Goal: Transaction & Acquisition: Obtain resource

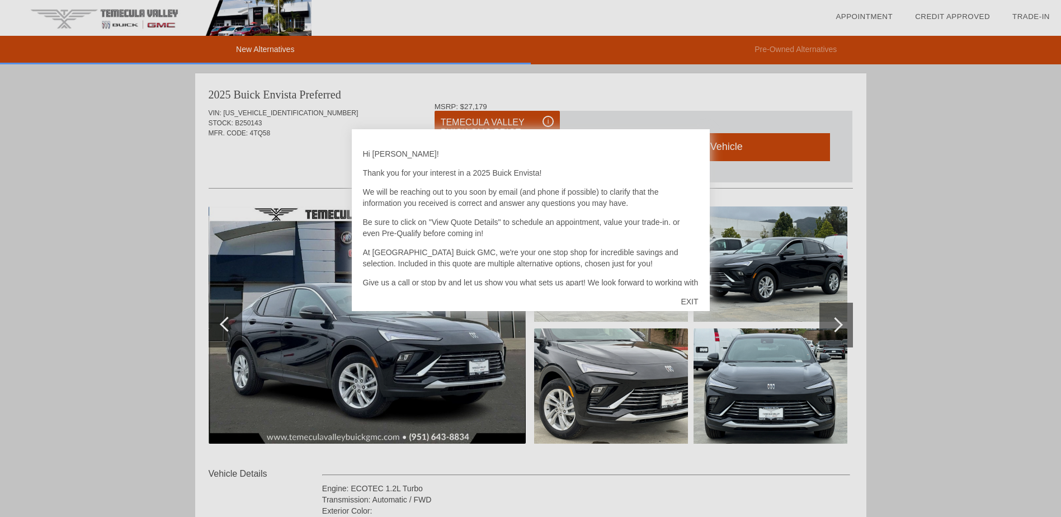
scroll to position [520, 0]
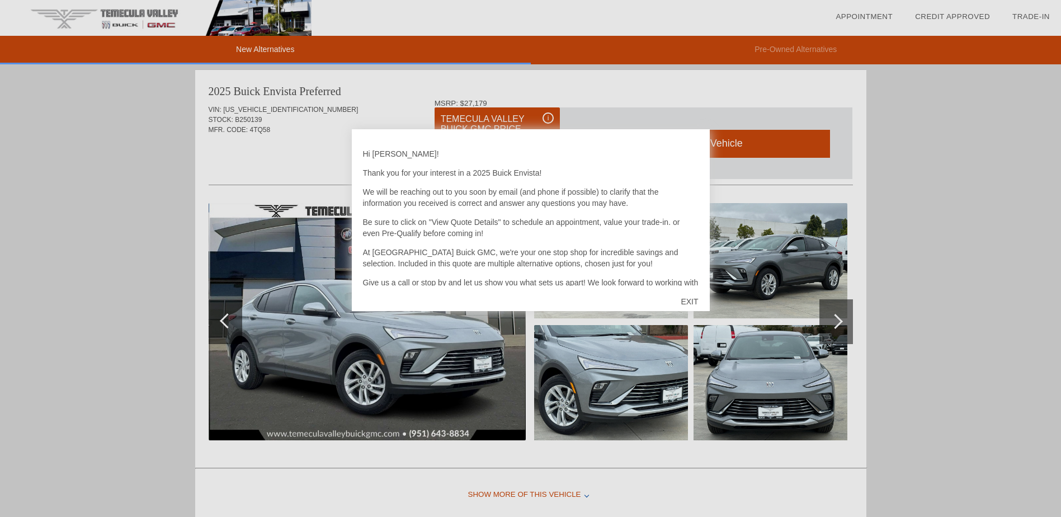
click at [694, 300] on div "EXIT" at bounding box center [689, 302] width 40 height 34
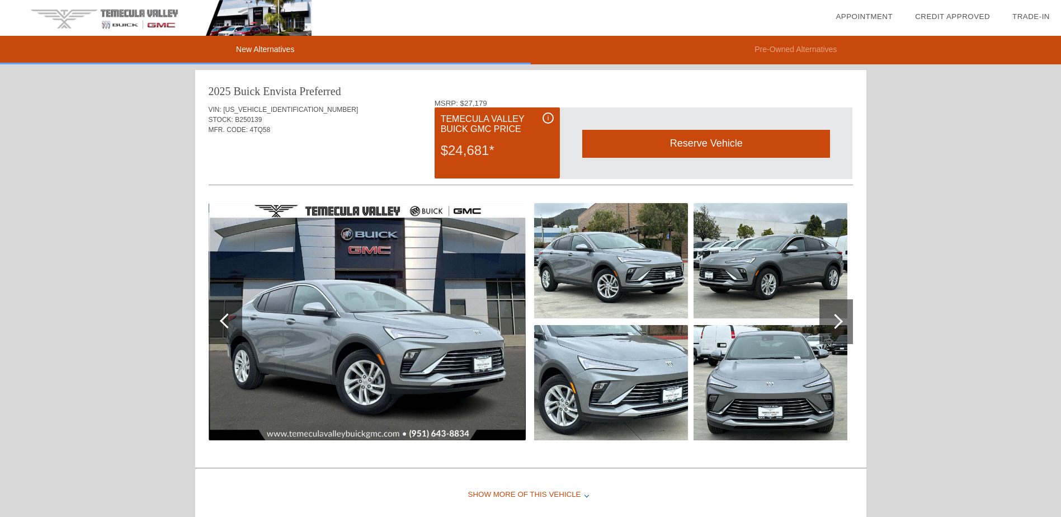
click at [501, 145] on div "$24,681*" at bounding box center [497, 150] width 113 height 29
click at [547, 119] on div "i" at bounding box center [547, 117] width 11 height 11
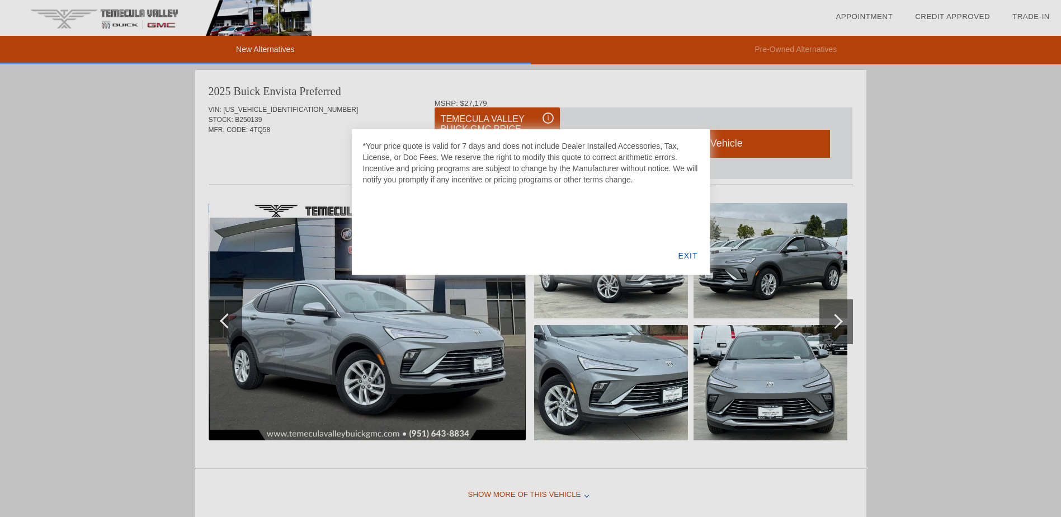
click at [647, 96] on div at bounding box center [530, 258] width 1061 height 517
click at [943, 261] on div at bounding box center [530, 258] width 1061 height 517
click at [834, 322] on div at bounding box center [530, 258] width 1061 height 517
click at [689, 252] on div "EXIT" at bounding box center [687, 255] width 43 height 38
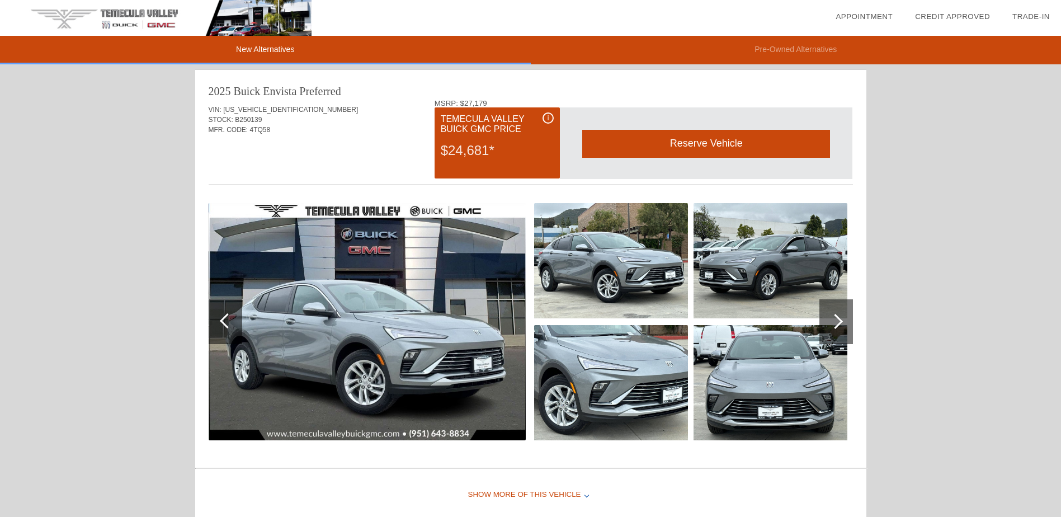
click at [839, 318] on div at bounding box center [834, 321] width 15 height 15
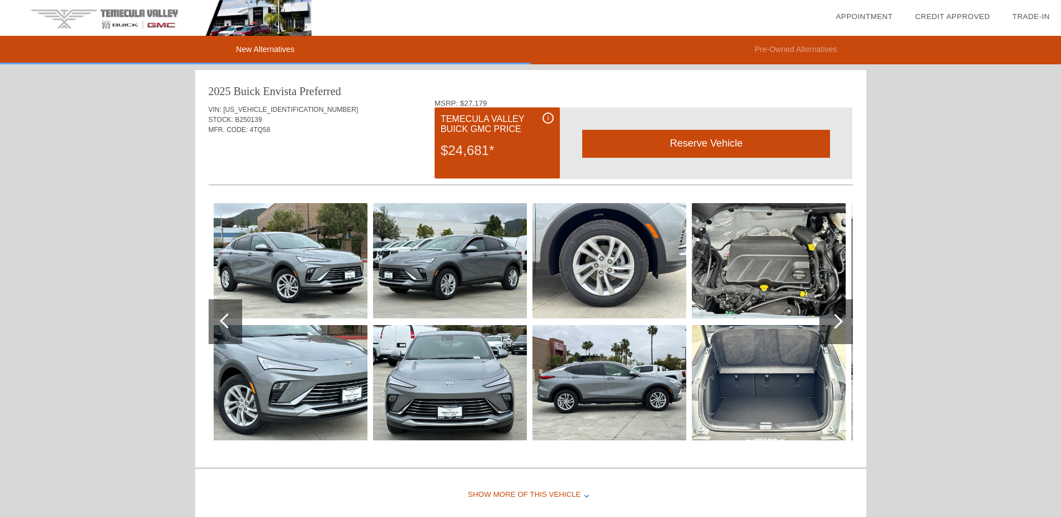
click at [836, 319] on div at bounding box center [834, 321] width 15 height 15
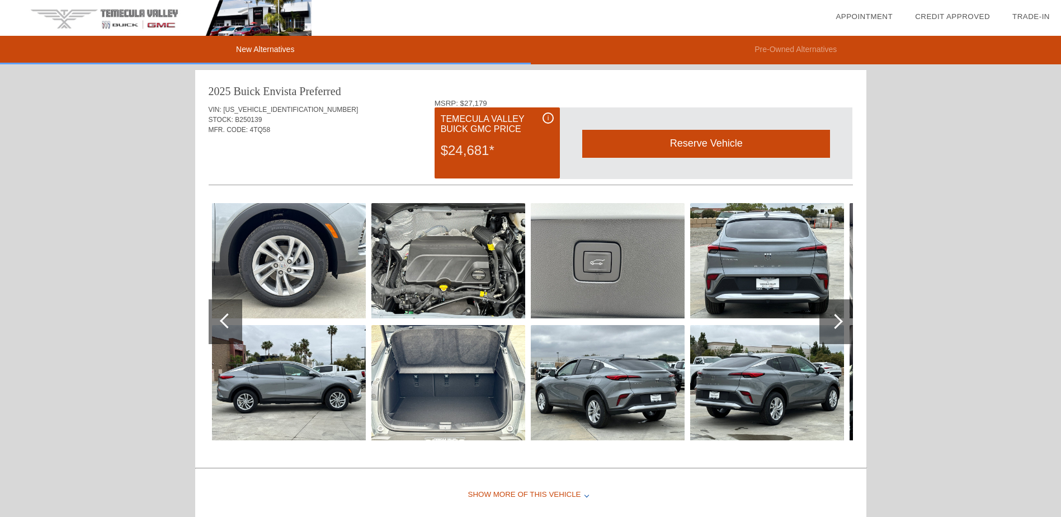
click at [839, 320] on div at bounding box center [834, 321] width 15 height 15
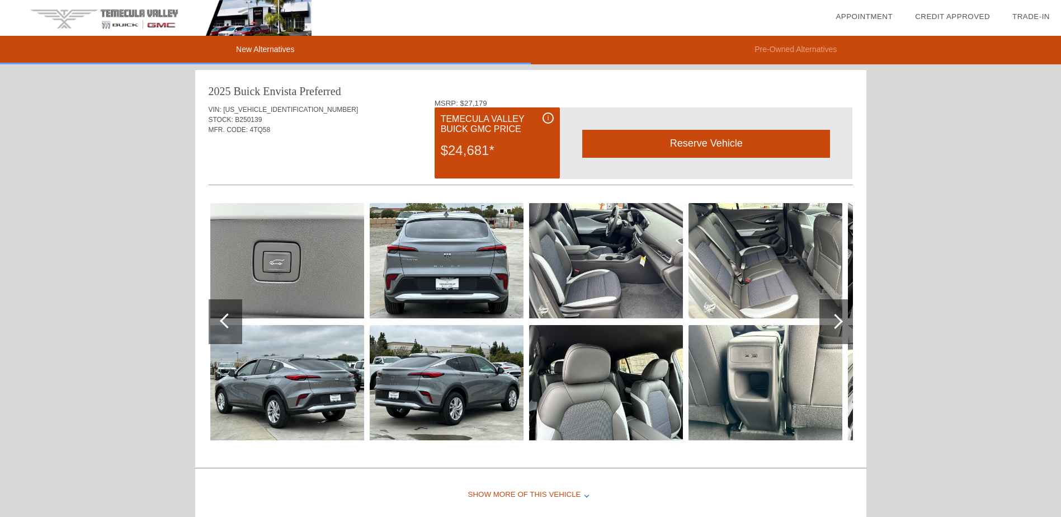
click at [838, 319] on div at bounding box center [834, 321] width 15 height 15
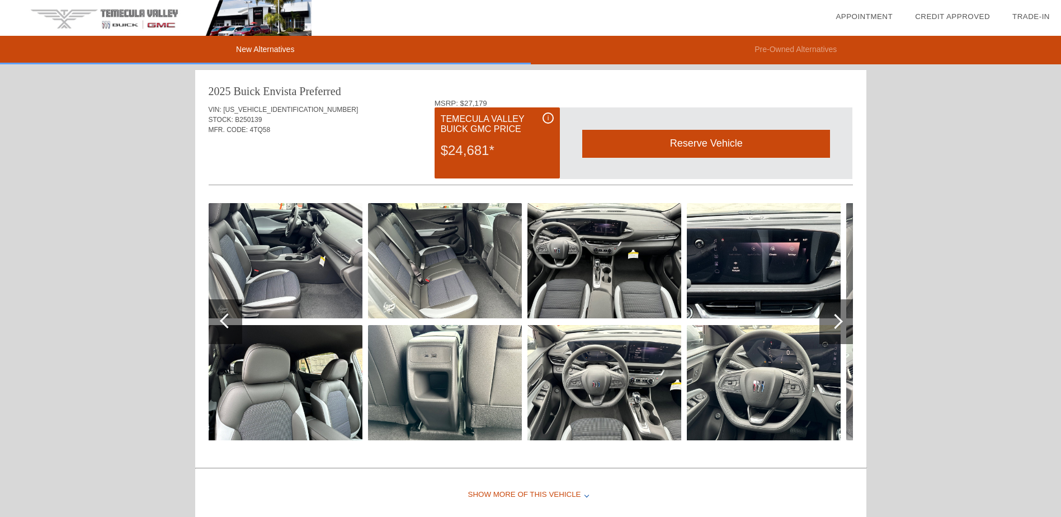
click at [838, 319] on div at bounding box center [834, 321] width 15 height 15
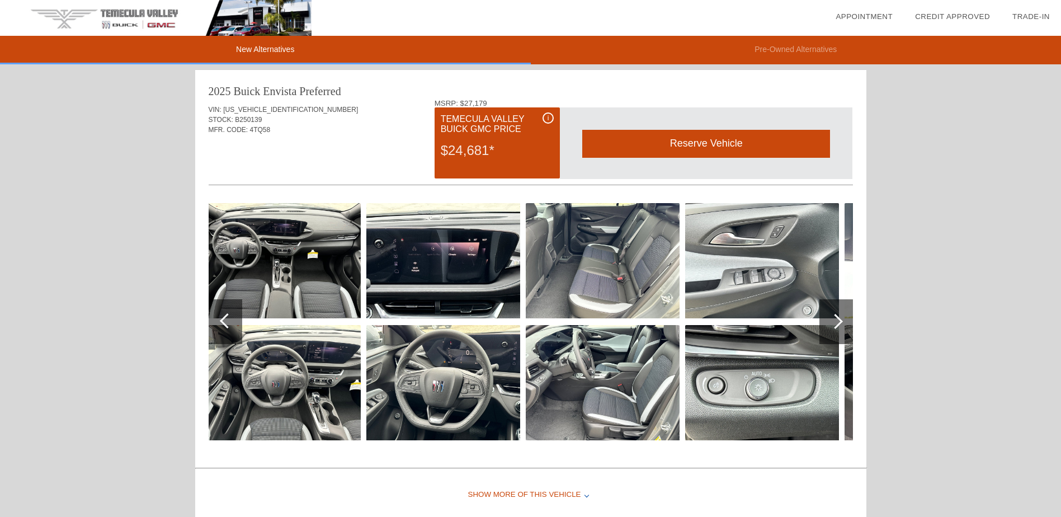
click at [838, 319] on div at bounding box center [834, 321] width 15 height 15
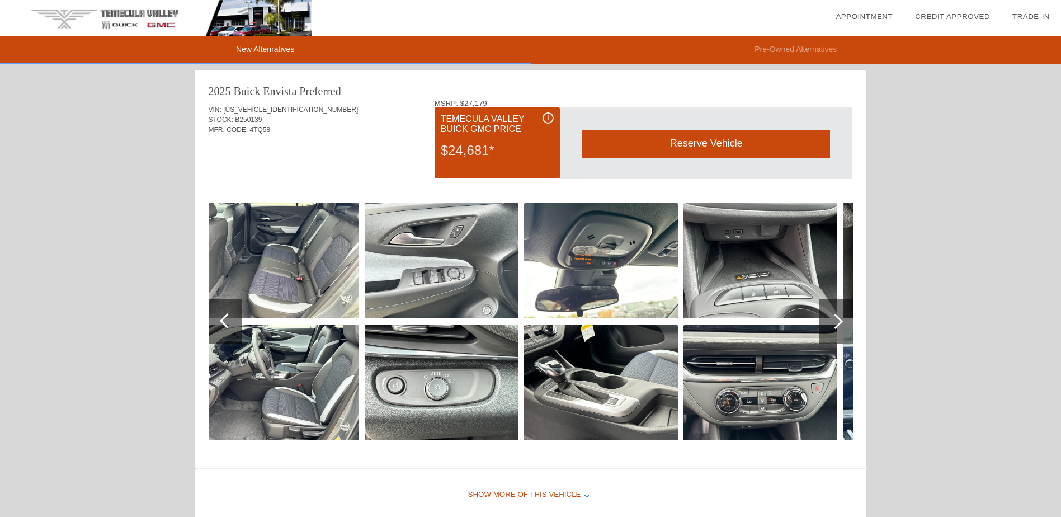
click at [840, 320] on div at bounding box center [834, 321] width 15 height 15
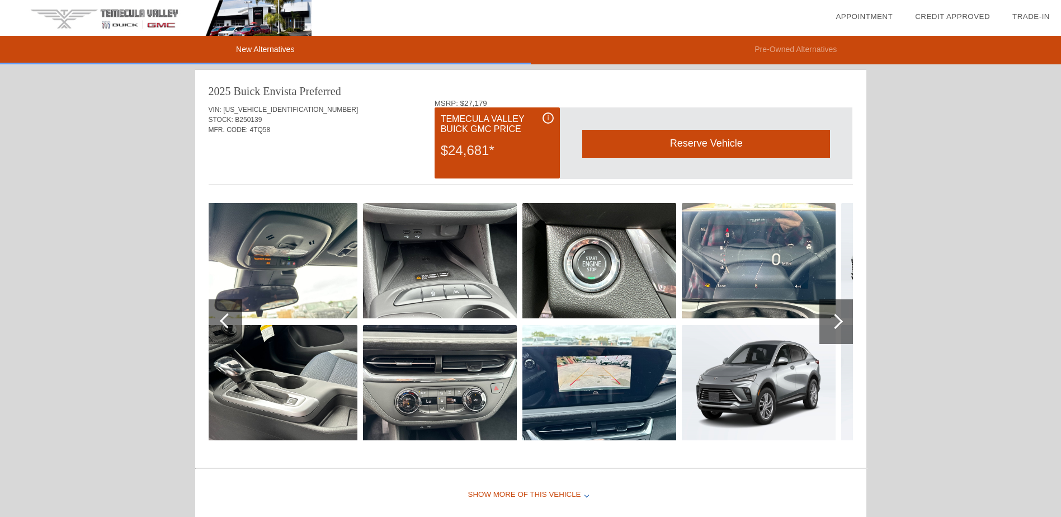
click at [834, 318] on div at bounding box center [834, 321] width 15 height 15
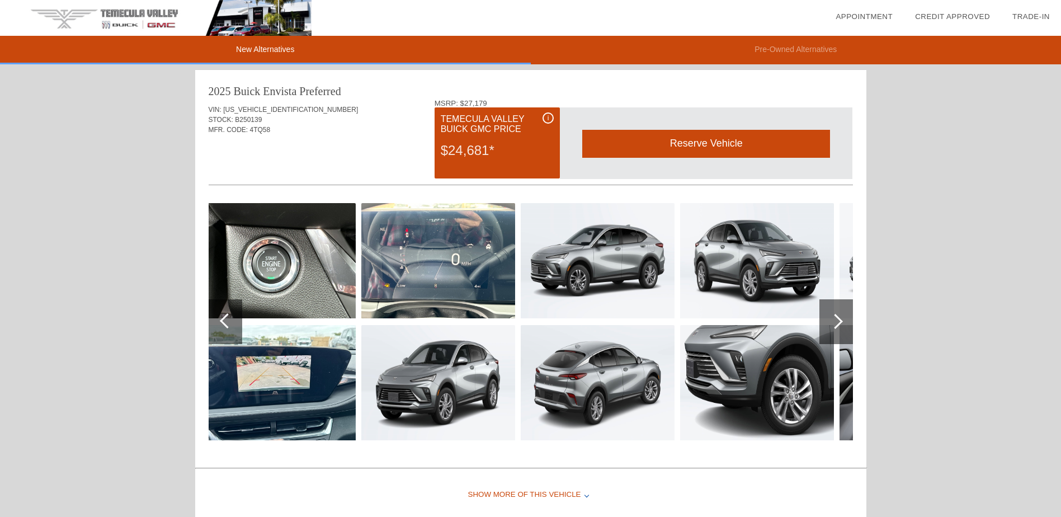
click at [834, 318] on div at bounding box center [834, 321] width 15 height 15
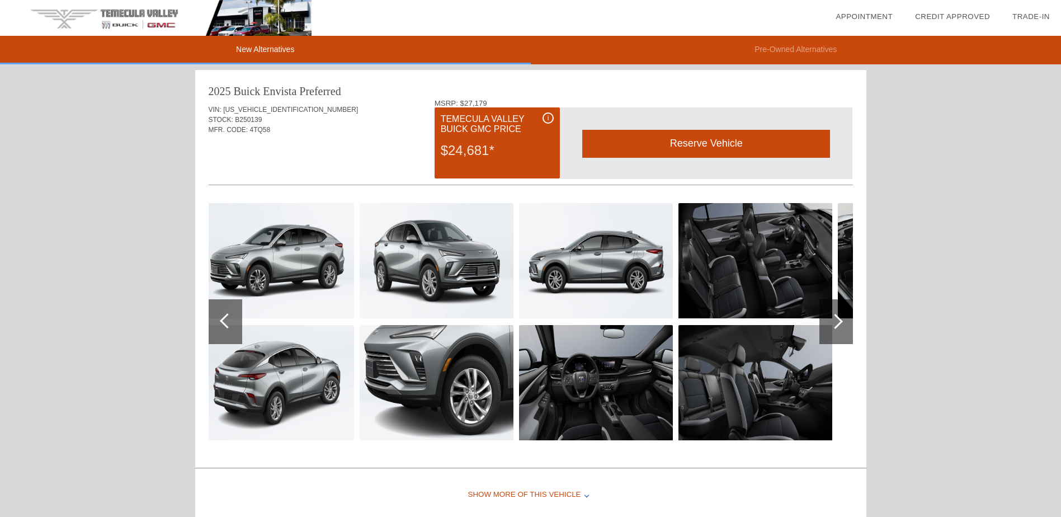
click at [834, 318] on div at bounding box center [834, 321] width 15 height 15
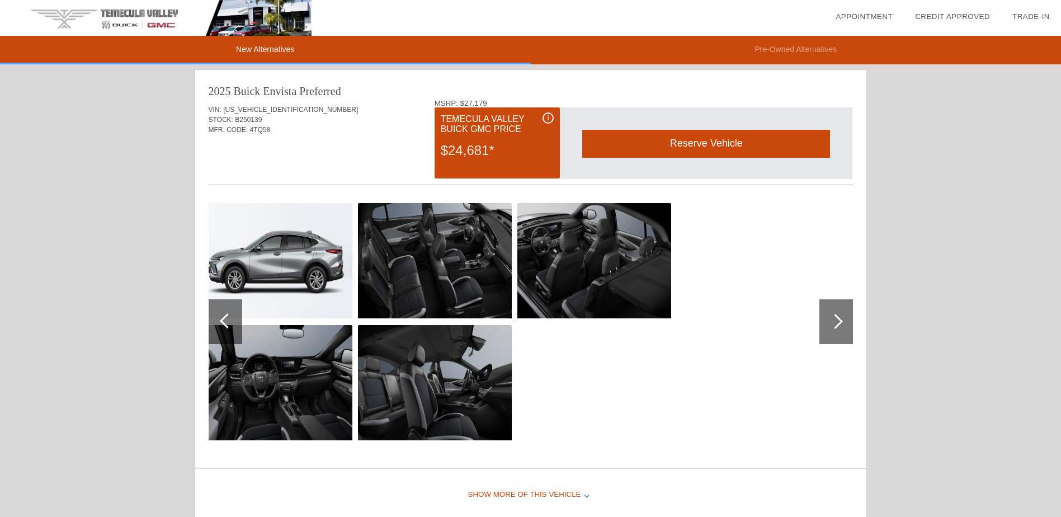
click at [834, 318] on div at bounding box center [834, 321] width 15 height 15
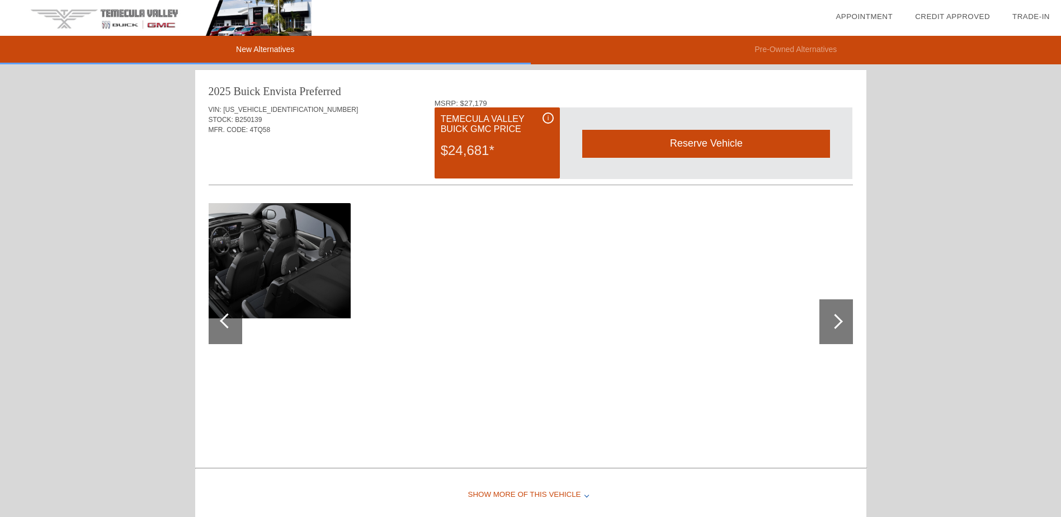
click at [835, 318] on div at bounding box center [834, 321] width 15 height 15
click at [423, 444] on div at bounding box center [531, 323] width 644 height 279
click at [584, 498] on div "Show More of this Vehicle" at bounding box center [530, 494] width 671 height 45
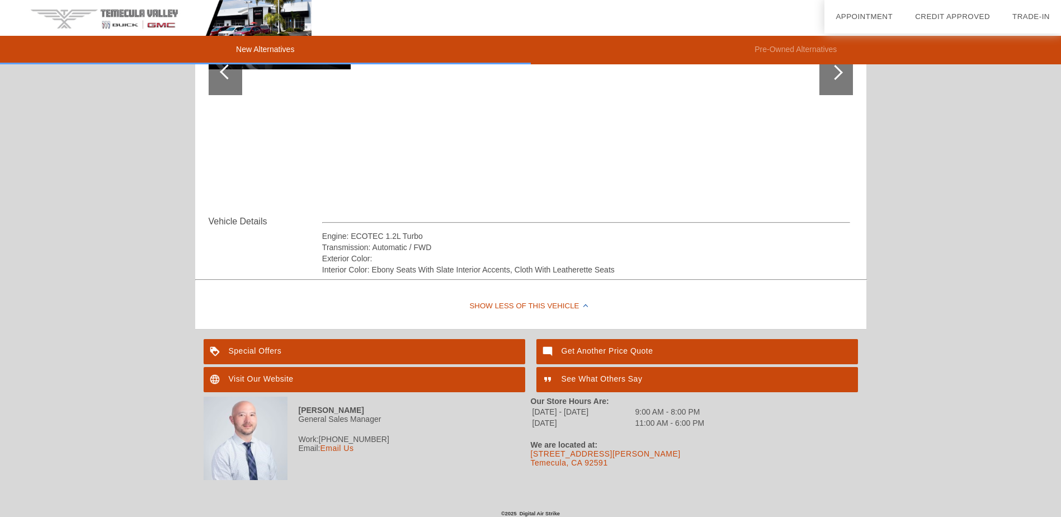
scroll to position [775, 0]
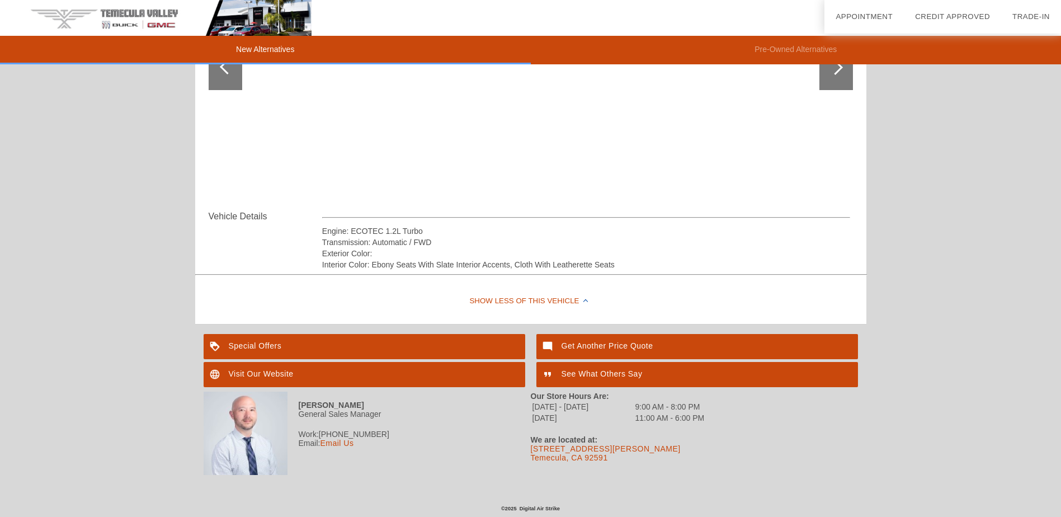
click at [352, 344] on div "Special Offers" at bounding box center [363, 346] width 321 height 25
click at [652, 343] on div "Get Another Price Quote" at bounding box center [696, 346] width 321 height 25
